Goal: Information Seeking & Learning: Get advice/opinions

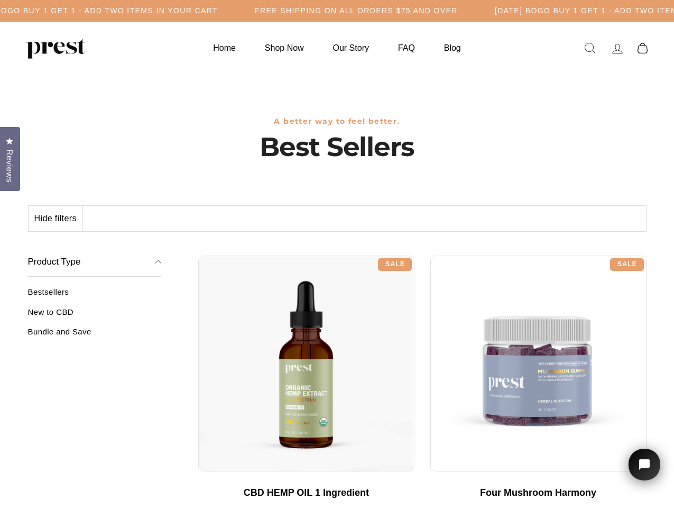
click at [337, 254] on div "**********" at bounding box center [422, 252] width 449 height 8
click at [337, 11] on h5 "Free Shipping on all orders $75 and over" at bounding box center [356, 10] width 203 height 9
click at [56, 218] on button "Hide filters" at bounding box center [56, 218] width 54 height 25
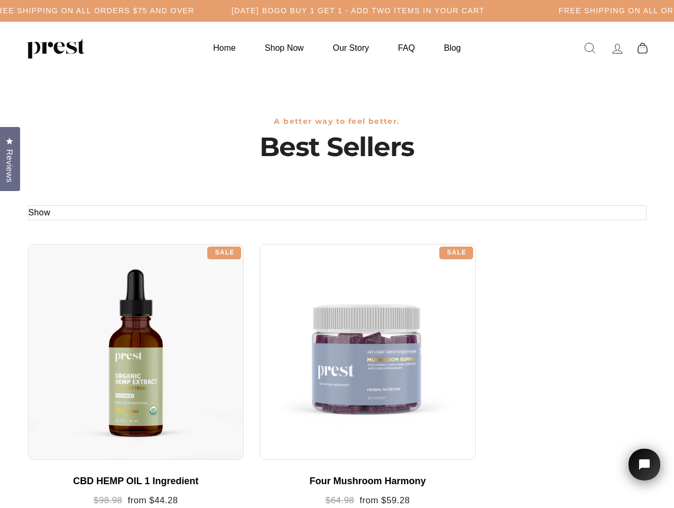
click at [95, 316] on div at bounding box center [136, 352] width 216 height 216
click at [95, 335] on div at bounding box center [136, 352] width 216 height 216
click at [10, 158] on span "Reviews" at bounding box center [10, 165] width 14 height 33
click at [645, 464] on icon "Open chat widget" at bounding box center [650, 464] width 15 height 15
